Goal: Navigation & Orientation: Find specific page/section

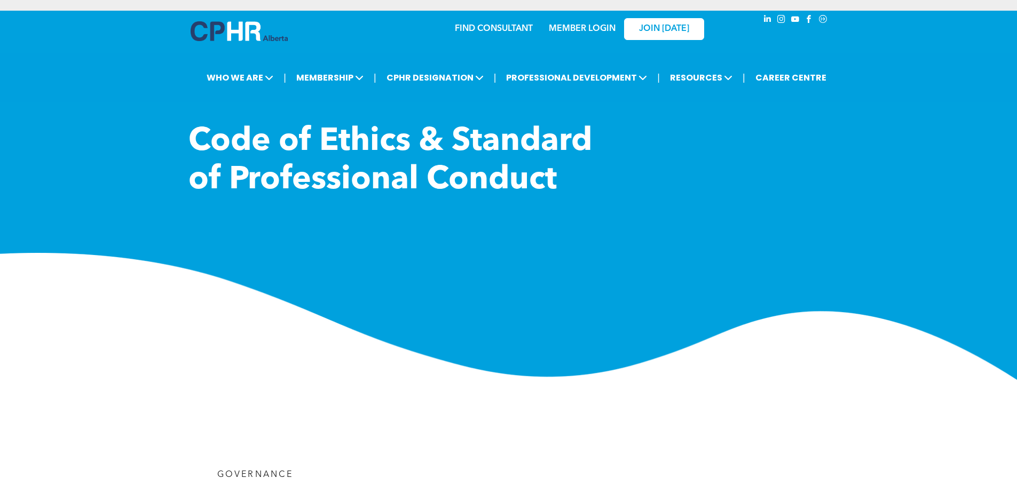
click at [581, 25] on link "MEMBER LOGIN" at bounding box center [582, 29] width 67 height 9
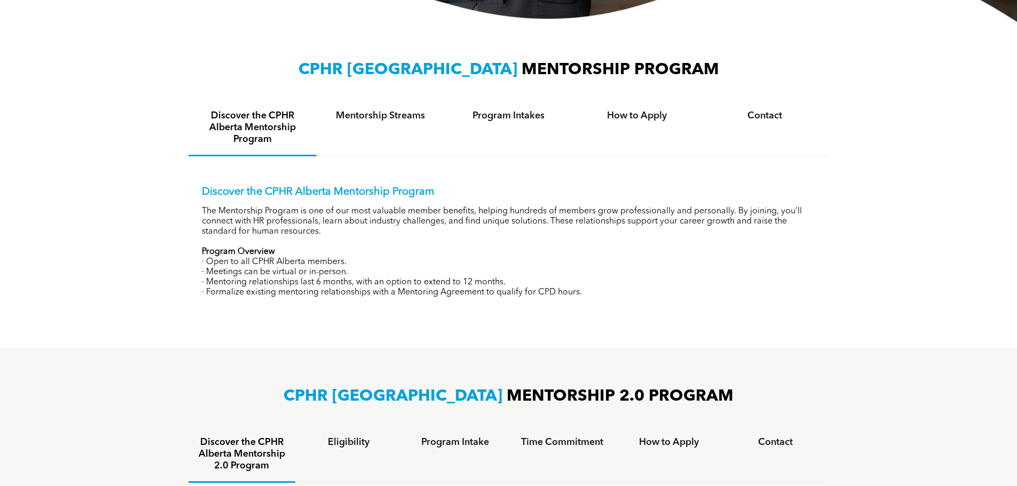
scroll to position [427, 0]
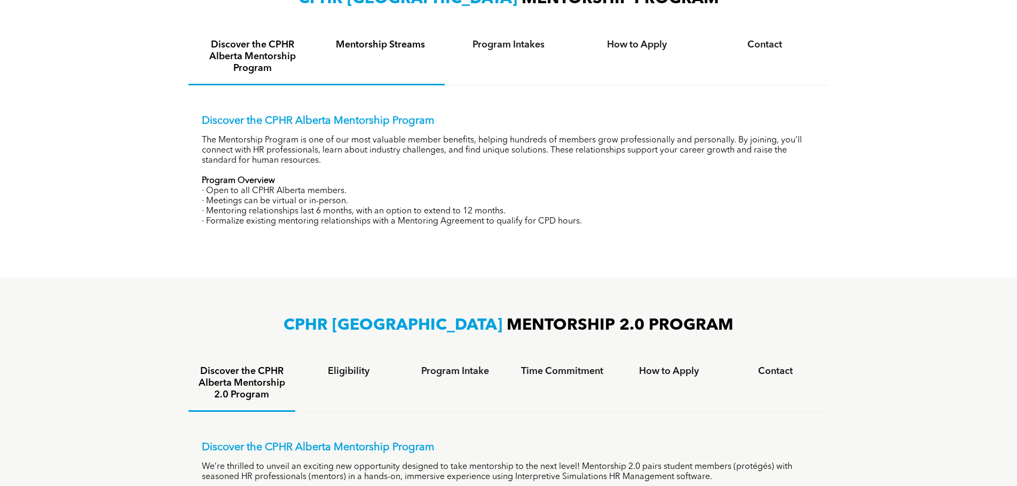
click at [393, 57] on div "Mentorship Streams" at bounding box center [381, 57] width 128 height 56
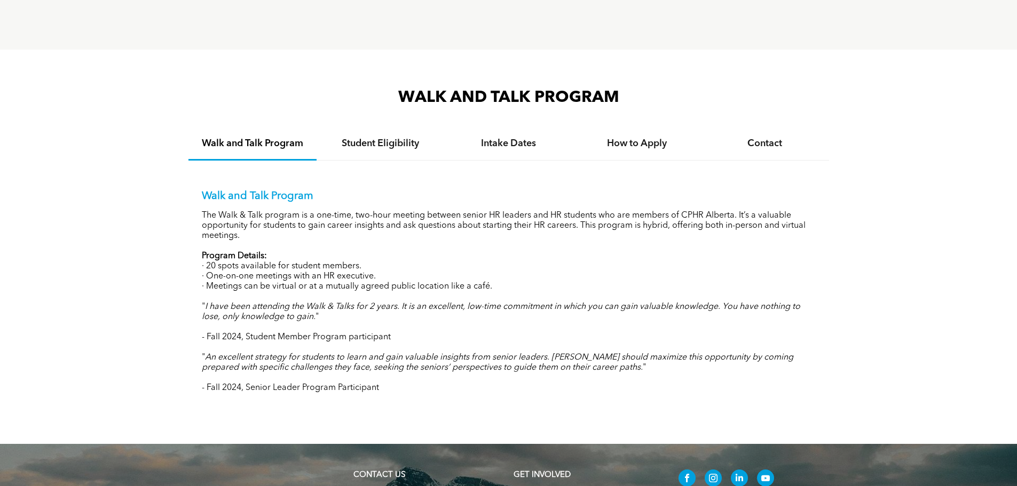
scroll to position [1014, 0]
